Goal: Task Accomplishment & Management: Use online tool/utility

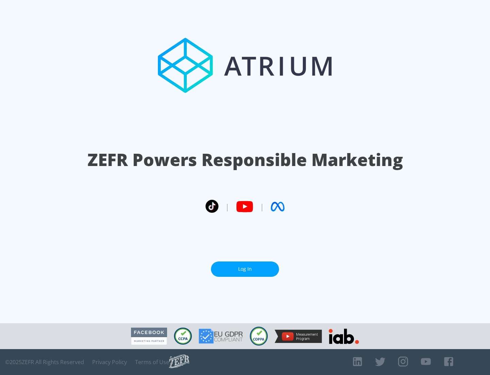
click at [245, 269] on link "Log In" at bounding box center [245, 268] width 68 height 15
